Goal: Task Accomplishment & Management: Use online tool/utility

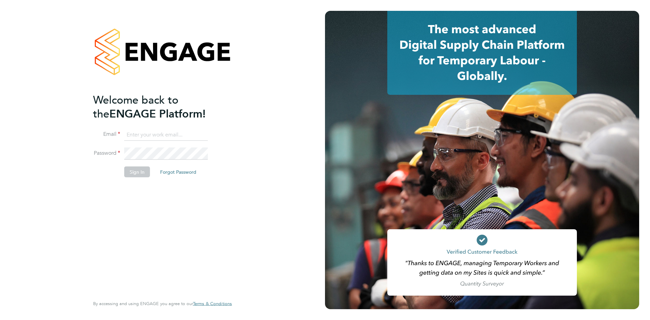
click at [143, 136] on input at bounding box center [166, 135] width 84 height 12
type input "[EMAIL_ADDRESS][PERSON_NAME][DOMAIN_NAME]"
click at [143, 167] on button "Sign In" at bounding box center [137, 171] width 26 height 11
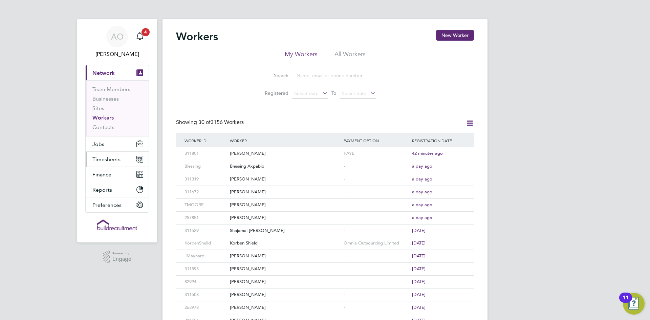
click at [109, 161] on span "Timesheets" at bounding box center [106, 159] width 28 height 6
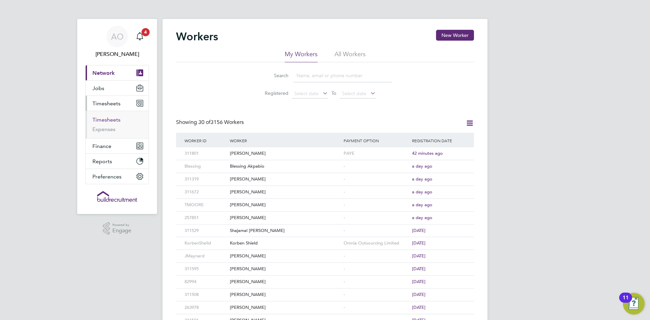
click at [111, 118] on link "Timesheets" at bounding box center [106, 120] width 28 height 6
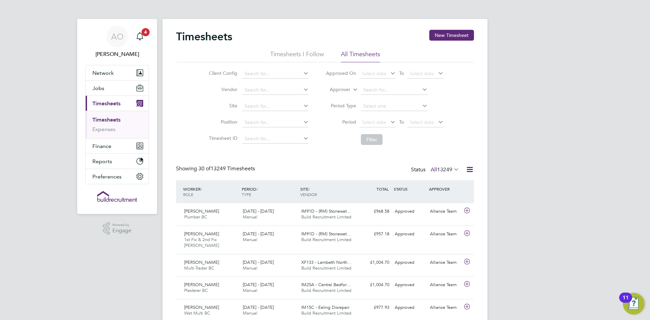
click at [338, 89] on label "Approver" at bounding box center [335, 89] width 30 height 7
click at [333, 94] on li "Worker" at bounding box center [334, 97] width 34 height 9
click at [375, 89] on input at bounding box center [394, 89] width 67 height 9
click at [378, 97] on b "Mep" at bounding box center [377, 100] width 10 height 6
type input "Vin Mepani"
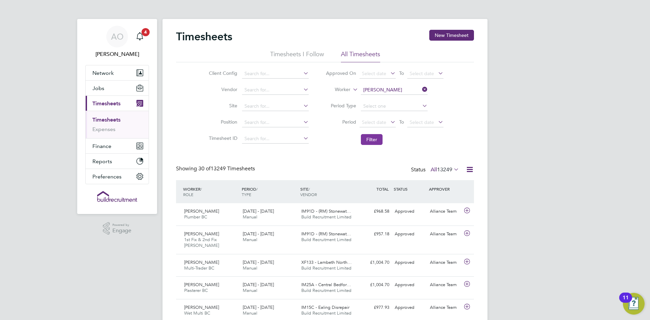
click at [376, 140] on button "Filter" at bounding box center [372, 139] width 22 height 11
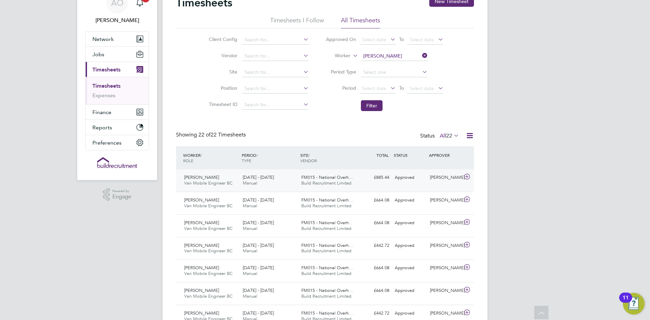
click at [267, 176] on span "13 - 19 Sep 2025" at bounding box center [258, 177] width 31 height 6
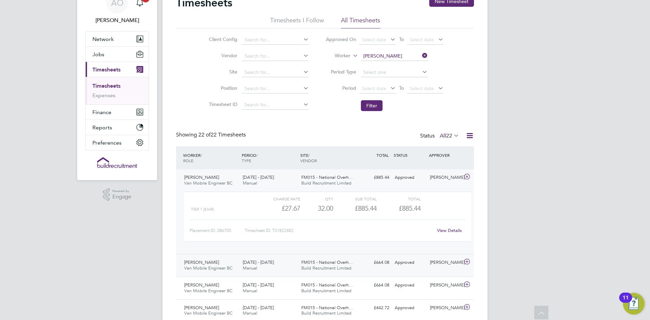
click at [279, 269] on div "6 - 12 Sep 2025 Manual" at bounding box center [269, 265] width 59 height 17
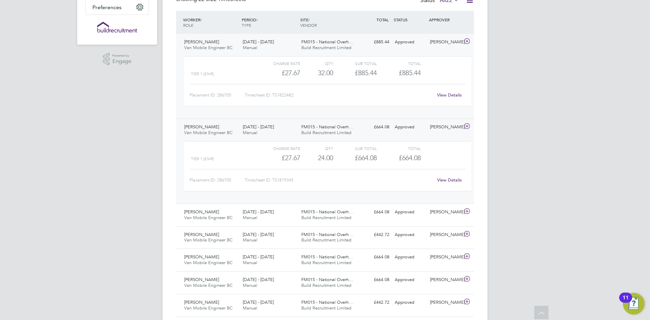
click at [445, 180] on link "View Details" at bounding box center [449, 180] width 25 height 6
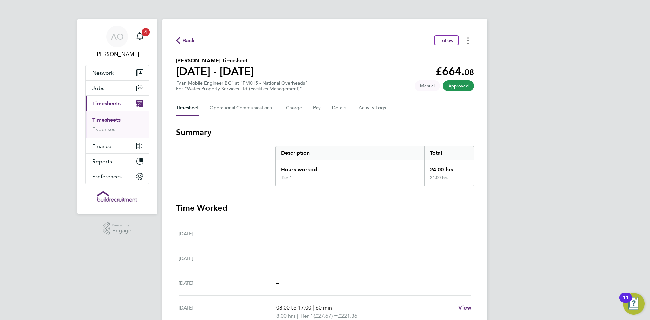
click at [471, 41] on button "Timesheets Menu" at bounding box center [468, 40] width 12 height 10
click at [422, 56] on link "Download timesheet" at bounding box center [433, 56] width 81 height 14
